Goal: Use online tool/utility: Utilize a website feature to perform a specific function

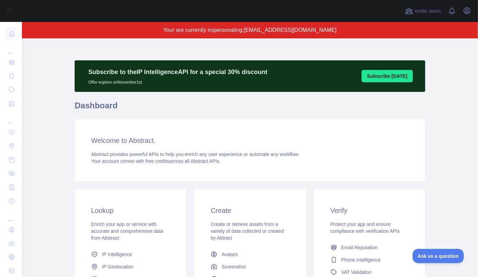
click at [361, 29] on p "Your are currently impersonating: [EMAIL_ADDRESS][DOMAIN_NAME]" at bounding box center [250, 30] width 390 height 8
click at [467, 9] on icon "button" at bounding box center [467, 11] width 6 height 6
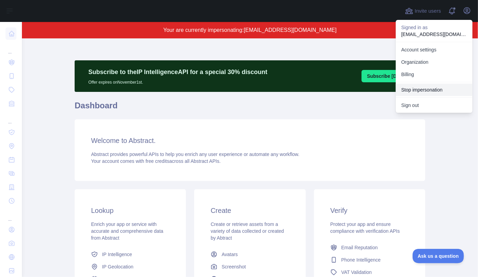
click at [423, 87] on button "Stop impersonation" at bounding box center [434, 90] width 77 height 12
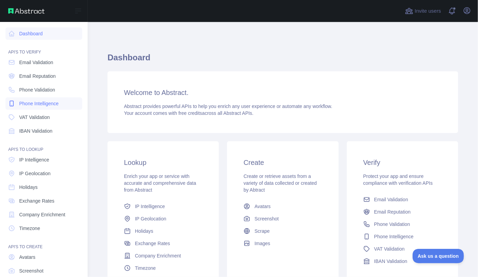
click at [25, 103] on span "Phone Intelligence" at bounding box center [38, 103] width 39 height 7
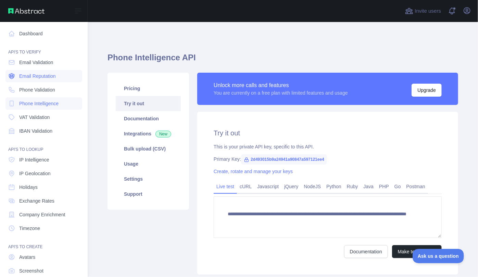
click at [36, 75] on span "Email Reputation" at bounding box center [37, 76] width 37 height 7
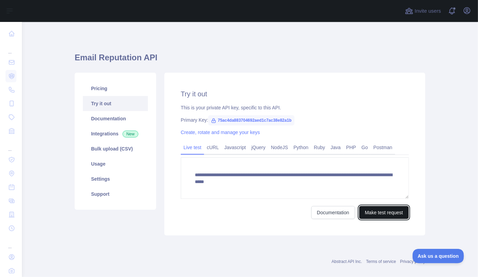
click at [363, 212] on button "Make test request" at bounding box center [384, 212] width 50 height 13
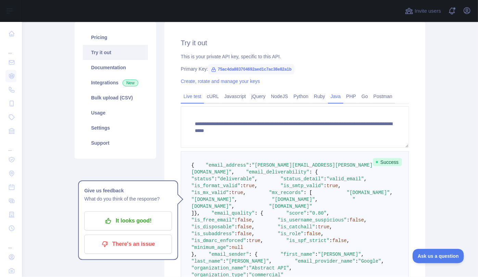
scroll to position [124, 0]
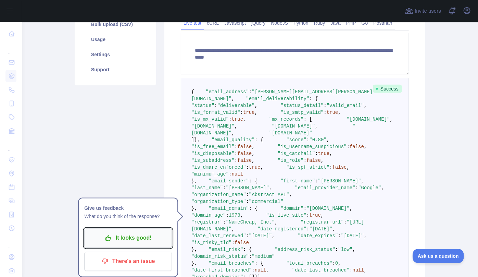
click at [112, 241] on p "It looks good!" at bounding box center [127, 238] width 77 height 12
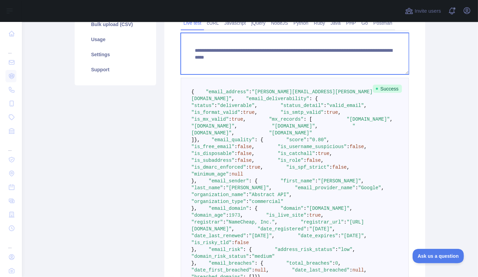
drag, startPoint x: 311, startPoint y: 56, endPoint x: 378, endPoint y: 56, distance: 66.4
click at [378, 56] on textarea "**********" at bounding box center [295, 53] width 228 height 41
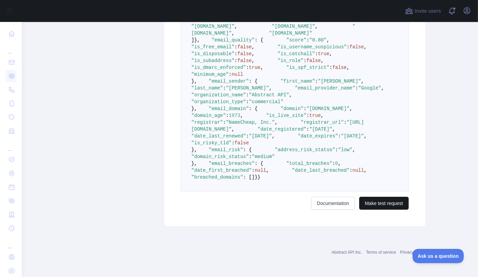
type textarea "**********"
click at [380, 210] on button "Make test request" at bounding box center [384, 202] width 50 height 13
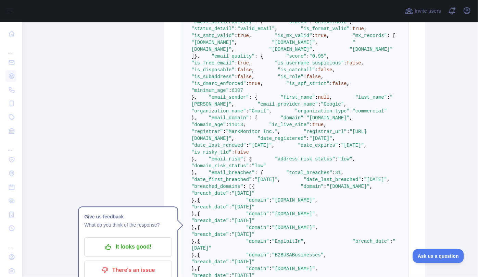
scroll to position [187, 0]
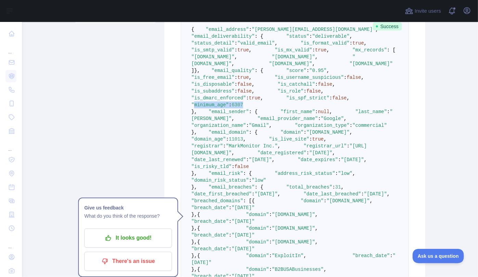
drag, startPoint x: 245, startPoint y: 208, endPoint x: 213, endPoint y: 210, distance: 32.2
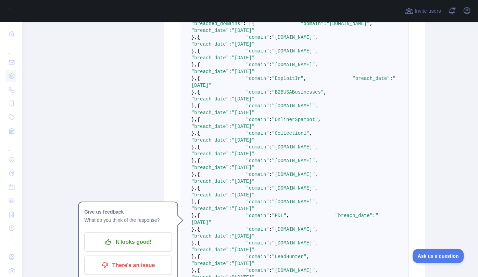
scroll to position [373, 0]
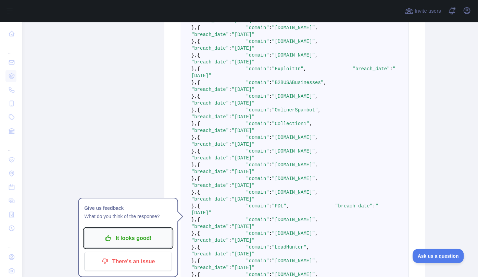
click at [131, 240] on p "It looks good!" at bounding box center [127, 238] width 77 height 12
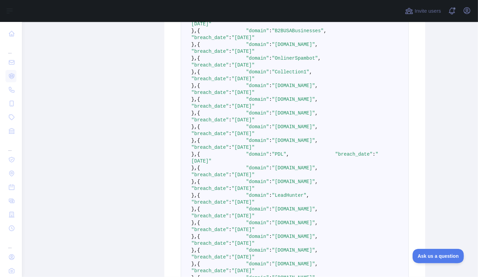
scroll to position [435, 0]
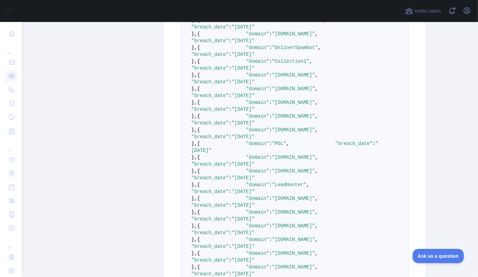
drag, startPoint x: 271, startPoint y: 164, endPoint x: 284, endPoint y: 165, distance: 13.0
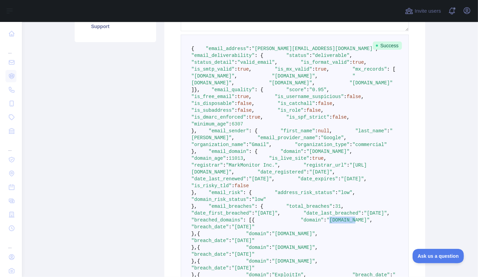
scroll to position [155, 0]
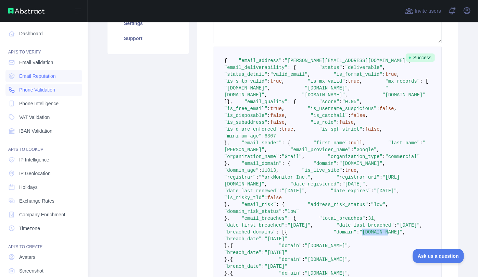
click at [28, 90] on span "Phone Validation" at bounding box center [37, 89] width 36 height 7
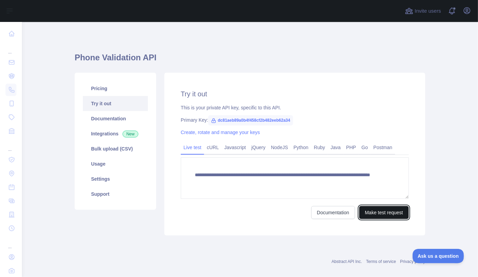
click at [385, 213] on button "Make test request" at bounding box center [384, 212] width 50 height 13
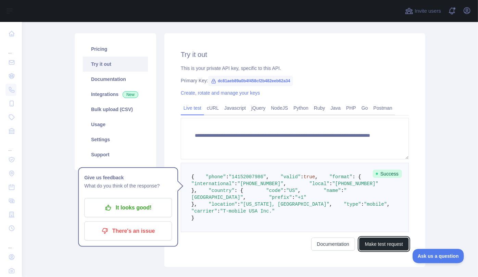
scroll to position [62, 0]
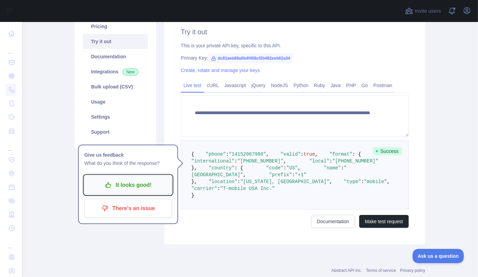
click at [125, 180] on p "It looks good!" at bounding box center [127, 185] width 77 height 12
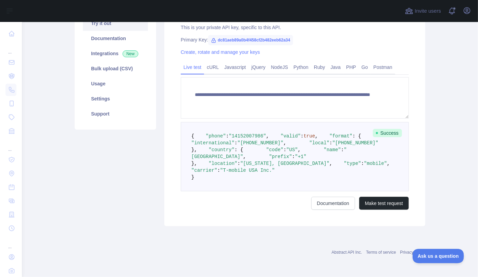
scroll to position [93, 0]
click at [111, 76] on link "Usage" at bounding box center [115, 83] width 65 height 15
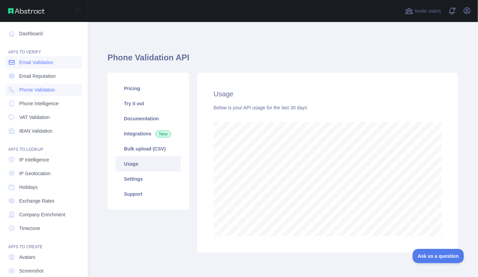
scroll to position [342078, 341948]
click at [26, 73] on span "Email Reputation" at bounding box center [37, 76] width 37 height 7
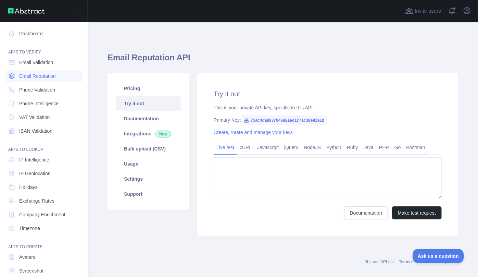
type textarea "**********"
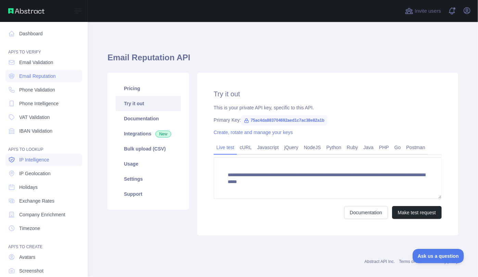
click at [50, 160] on link "IP Intelligence" at bounding box center [43, 159] width 77 height 12
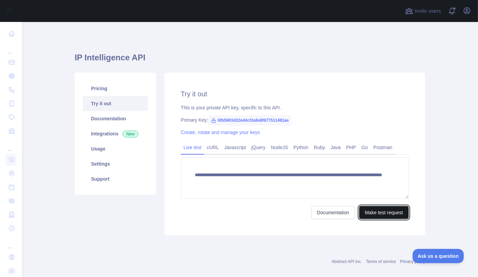
click at [378, 213] on button "Make test request" at bounding box center [384, 212] width 50 height 13
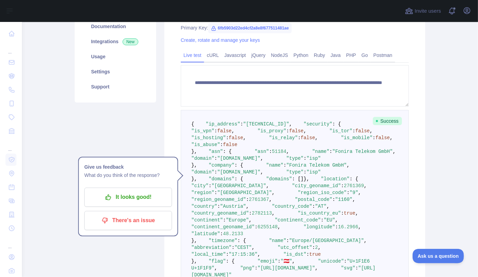
scroll to position [93, 0]
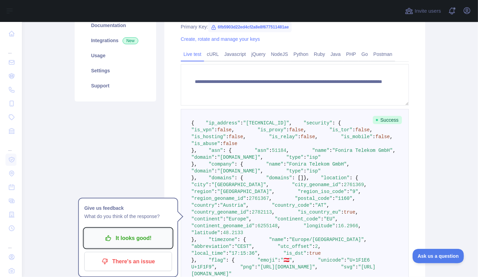
click at [116, 236] on p "It looks good!" at bounding box center [127, 238] width 77 height 12
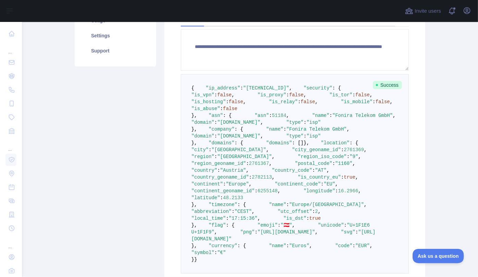
scroll to position [0, 0]
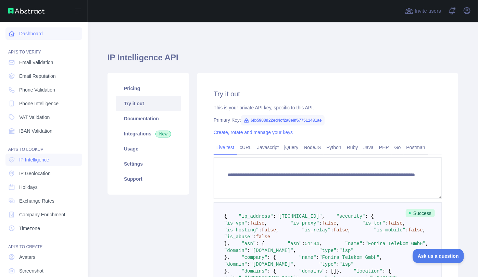
click at [27, 35] on link "Dashboard" at bounding box center [43, 33] width 77 height 12
